Goal: Task Accomplishment & Management: Manage account settings

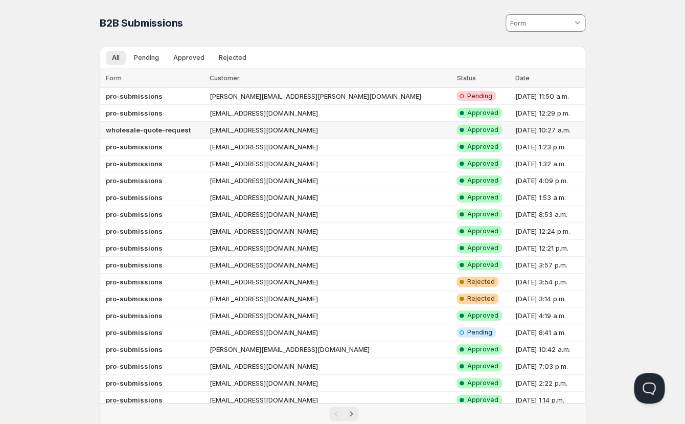
click at [144, 128] on b "wholesale-quote-request" at bounding box center [148, 130] width 85 height 8
select select "1"
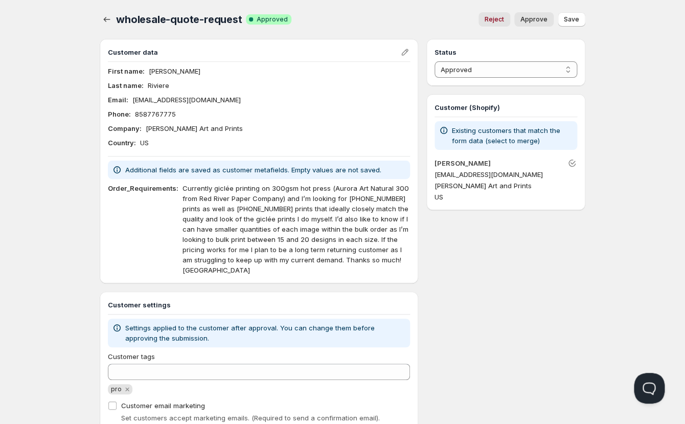
click at [495, 229] on div "Status Pending Approved Rejected Ignored Spam Approved Customer (Shopify) Exist…" at bounding box center [505, 251] width 159 height 425
click at [364, 2] on span "Online" at bounding box center [342, 7] width 679 height 14
drag, startPoint x: 179, startPoint y: 189, endPoint x: 407, endPoint y: 257, distance: 237.9
click at [423, 260] on div "Customer data First name : [PERSON_NAME] Last name : [PERSON_NAME] Email : [EMA…" at bounding box center [343, 251] width 486 height 425
drag, startPoint x: 405, startPoint y: 258, endPoint x: 403, endPoint y: 265, distance: 7.0
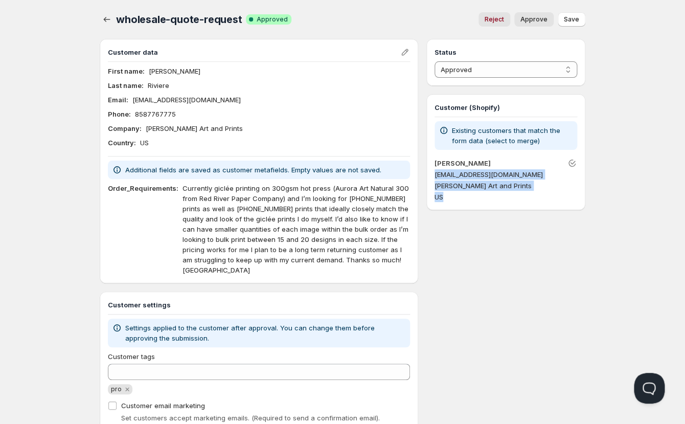
click at [405, 258] on p "Currently giclée printing on 300gsm hot press (Aurora Art Natural 300 from Red …" at bounding box center [296, 229] width 227 height 92
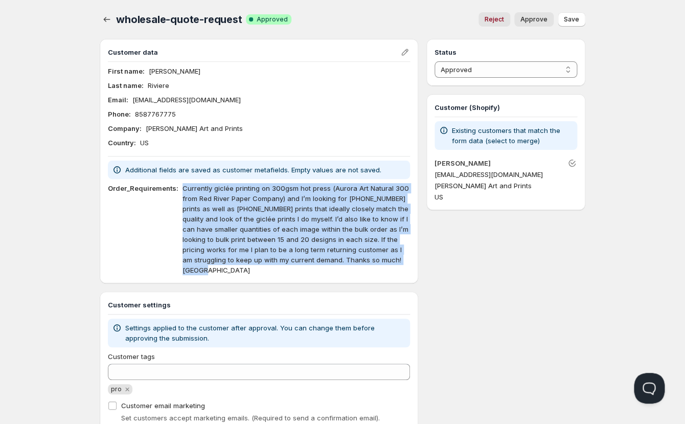
drag, startPoint x: 407, startPoint y: 259, endPoint x: 349, endPoint y: 238, distance: 62.1
click at [178, 192] on div "Order_Requirements : Currently giclée printing on 300gsm hot press (Aurora Art …" at bounding box center [259, 229] width 302 height 92
copy p "Currently giclée printing on 300gsm hot press (Aurora Art Natural 300 from Red …"
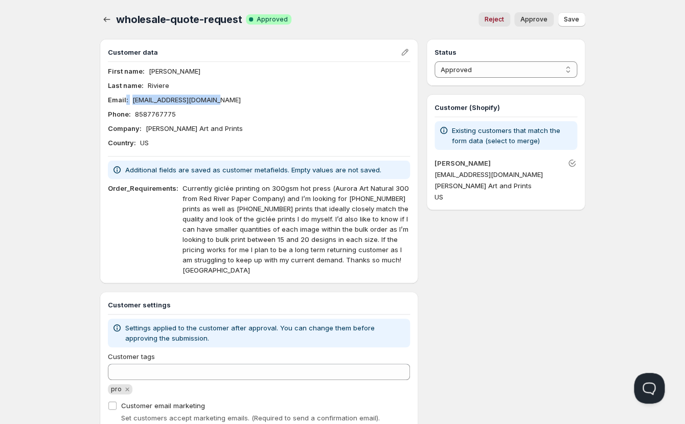
drag, startPoint x: 199, startPoint y: 101, endPoint x: 120, endPoint y: 106, distance: 79.4
click at [126, 102] on div "Email : [EMAIL_ADDRESS][DOMAIN_NAME]" at bounding box center [259, 100] width 302 height 10
copy div ": [EMAIL_ADDRESS][DOMAIN_NAME]"
